Goal: Information Seeking & Learning: Learn about a topic

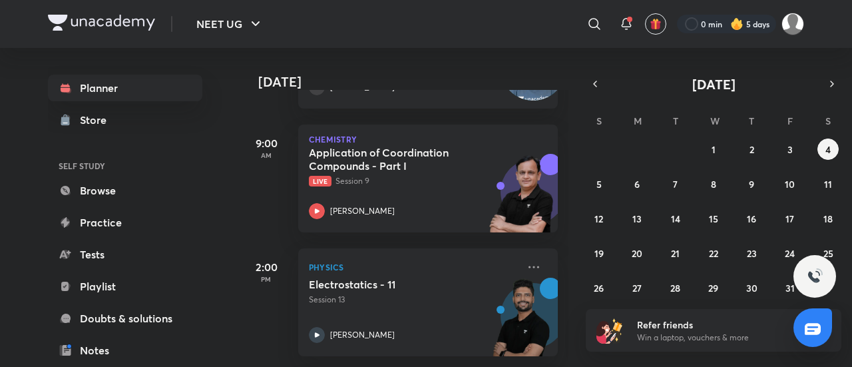
scroll to position [283, 0]
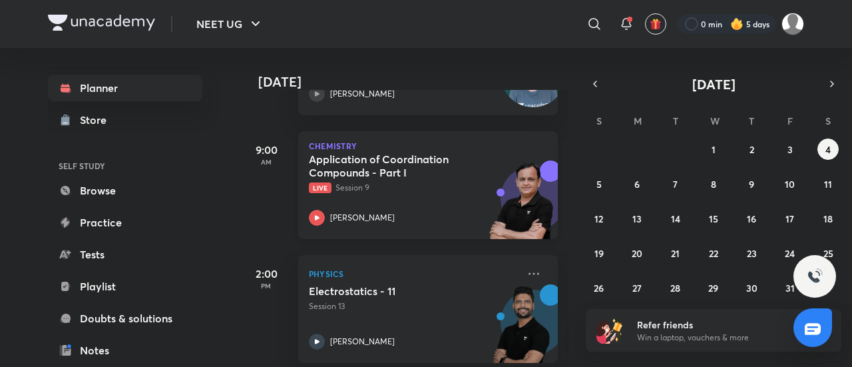
click at [459, 194] on div "Application of Coordination Compounds - Part I Live Session 9 [PERSON_NAME]" at bounding box center [413, 188] width 209 height 73
